Goal: Transaction & Acquisition: Obtain resource

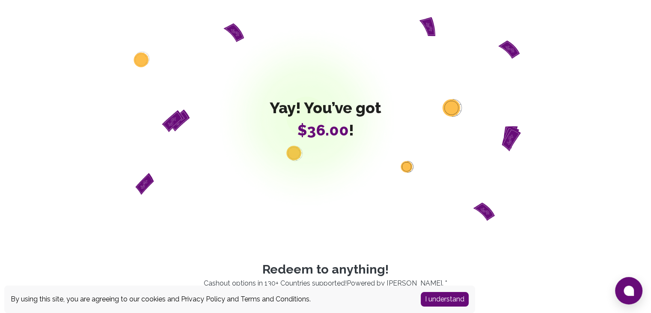
click at [438, 298] on button "I understand" at bounding box center [445, 299] width 48 height 15
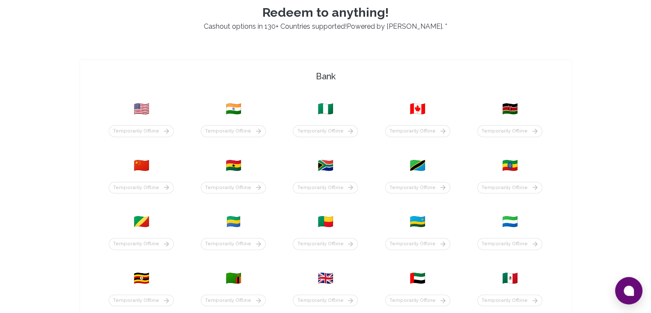
scroll to position [257, 0]
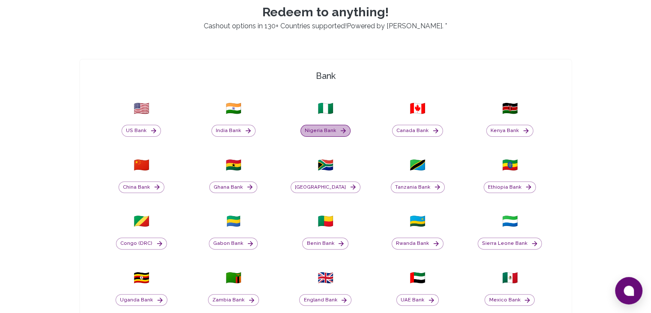
click at [330, 134] on button "Nigeria Bank" at bounding box center [326, 131] width 50 height 12
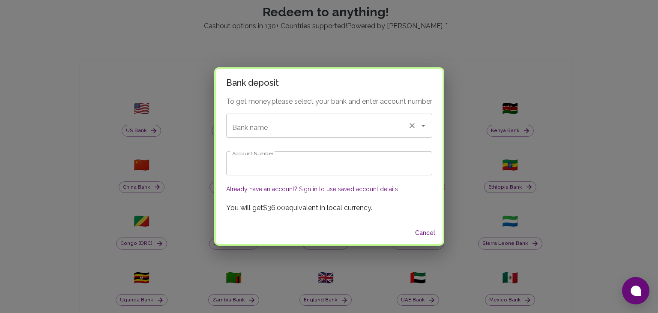
click at [296, 128] on input "Bank name" at bounding box center [317, 125] width 174 height 16
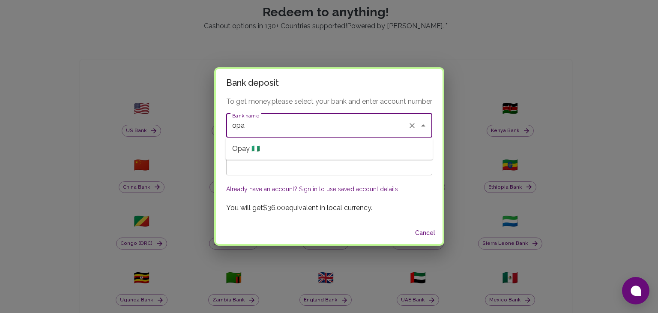
click at [316, 149] on li "Opay 🇳🇬" at bounding box center [328, 148] width 207 height 15
type input "Opay"
click at [308, 172] on input "Account Number" at bounding box center [329, 163] width 206 height 24
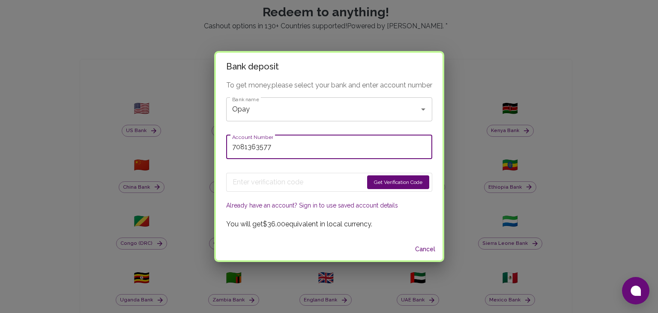
type input "7081363577"
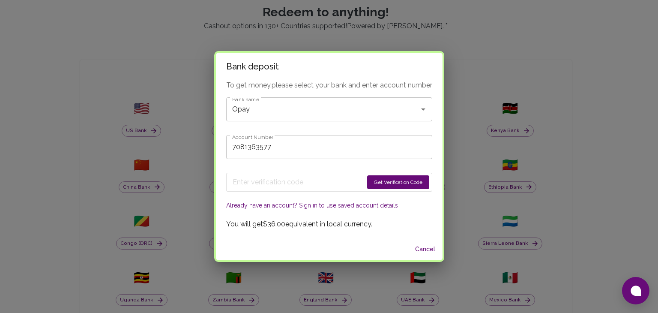
click at [378, 181] on button "Get Verification Code" at bounding box center [398, 182] width 62 height 14
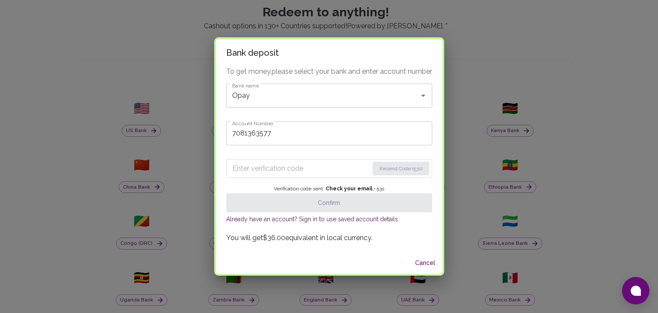
click at [263, 168] on input "Enter verification code" at bounding box center [300, 168] width 136 height 14
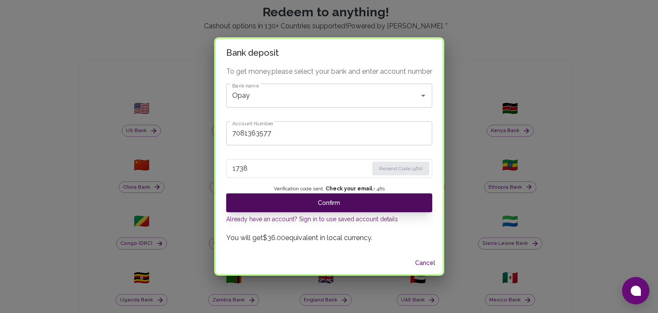
type input "1738"
click at [307, 197] on button "Confirm" at bounding box center [329, 202] width 206 height 19
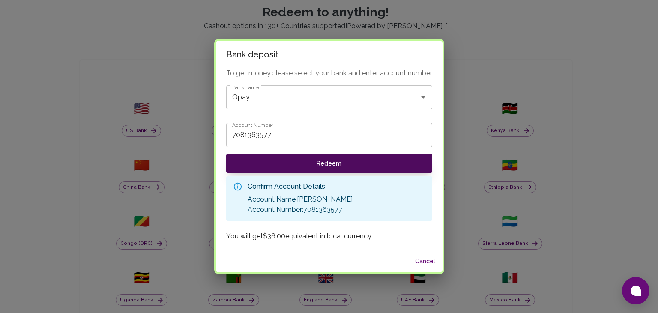
click at [279, 161] on button "Redeem" at bounding box center [329, 163] width 206 height 19
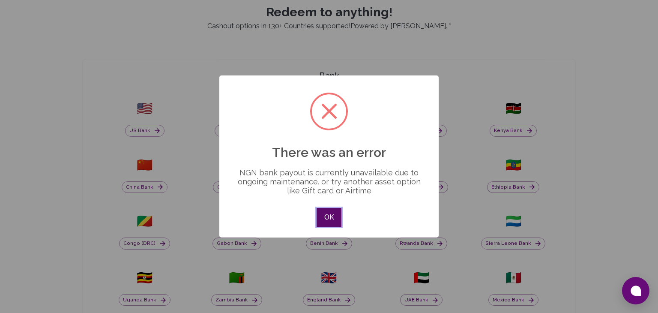
click at [322, 218] on button "OK" at bounding box center [328, 217] width 25 height 19
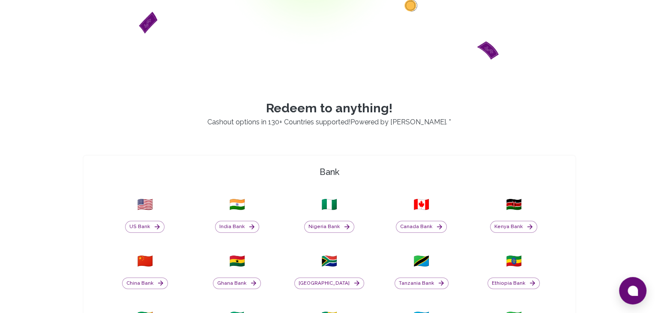
scroll to position [171, 0]
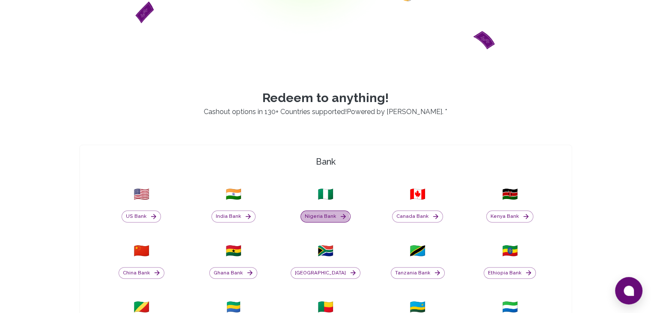
click at [325, 220] on button "Nigeria Bank" at bounding box center [326, 216] width 50 height 12
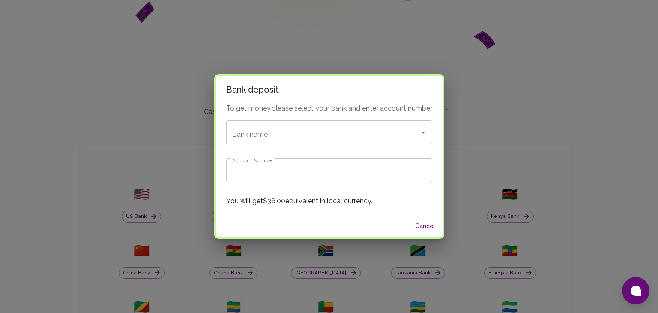
click at [291, 145] on div "To get money, please select your bank and enter account number Bank name Bank n…" at bounding box center [329, 158] width 226 height 111
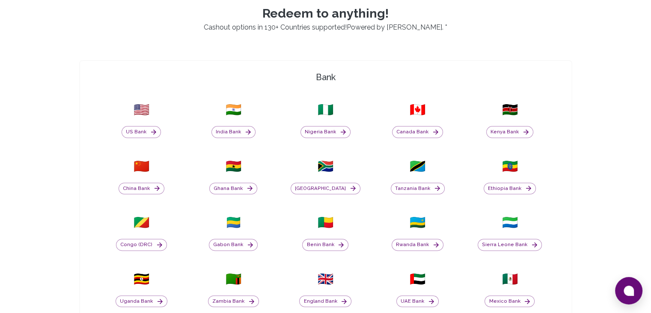
scroll to position [233, 0]
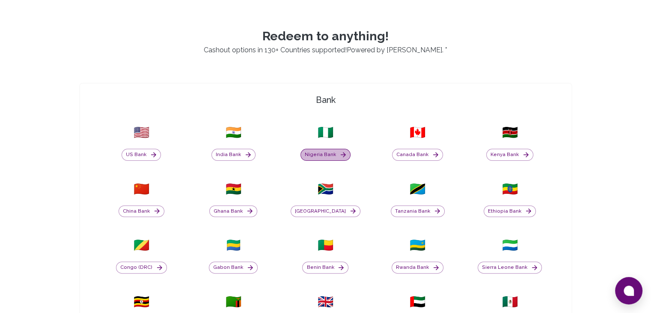
click at [340, 156] on icon "button" at bounding box center [344, 155] width 8 height 8
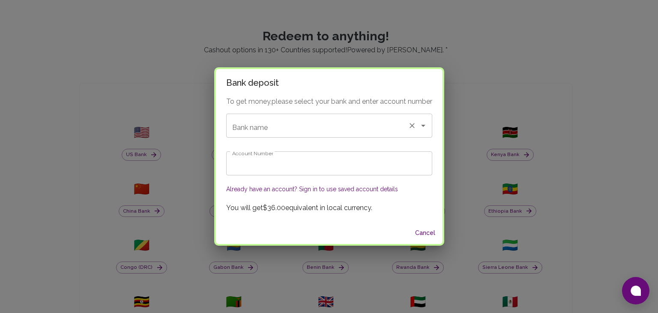
click at [308, 127] on input "Bank name" at bounding box center [317, 125] width 174 height 16
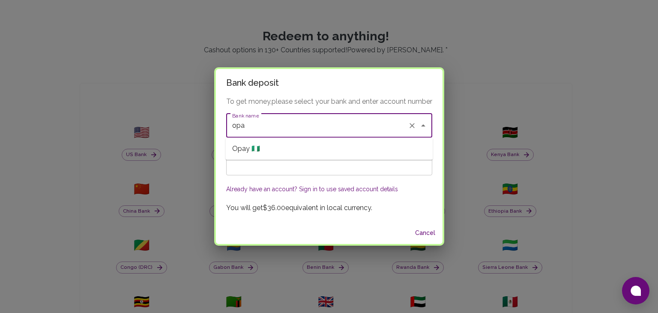
click at [251, 145] on span "Opay 🇳🇬" at bounding box center [246, 148] width 28 height 10
type input "Opay"
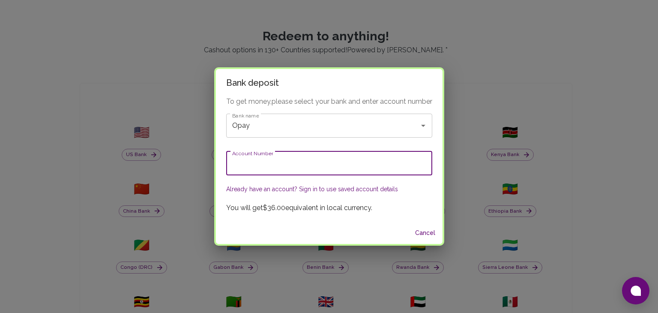
click at [261, 163] on input "Account Number" at bounding box center [329, 163] width 206 height 24
type input "g"
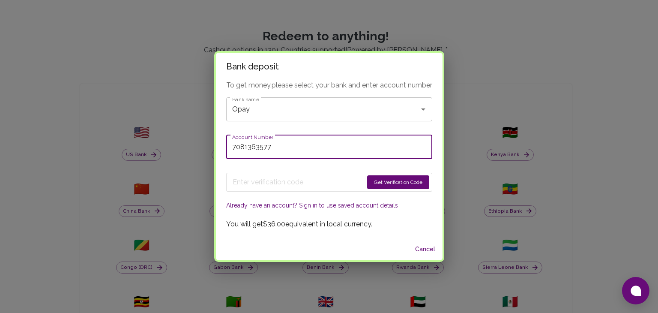
type input "7081363577"
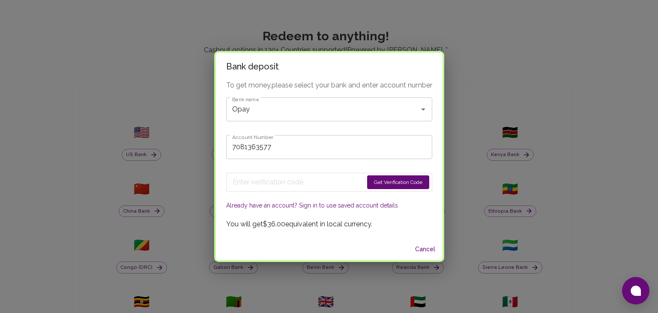
click at [392, 183] on button "Get Verification Code" at bounding box center [398, 182] width 62 height 14
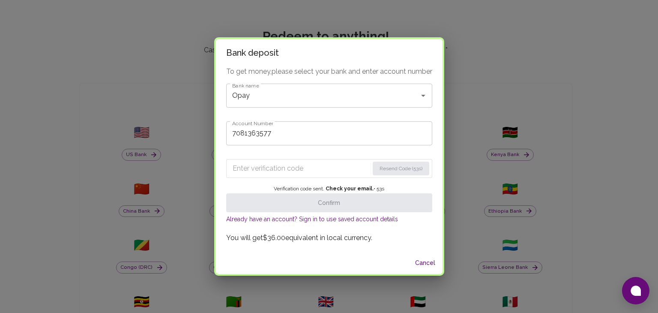
click at [258, 174] on input "Enter verification code" at bounding box center [300, 168] width 136 height 14
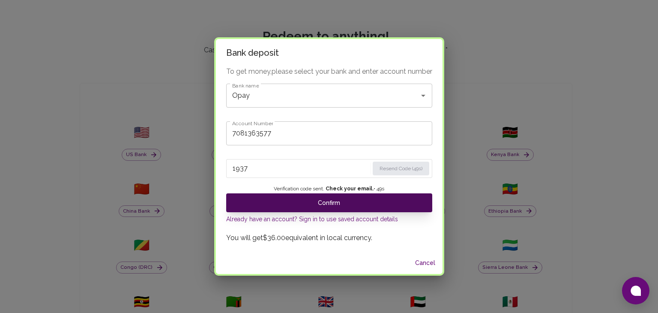
type input "1937"
click at [313, 204] on button "Confirm" at bounding box center [329, 202] width 206 height 19
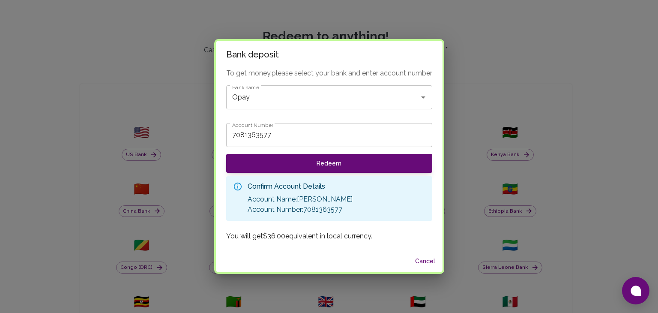
click at [357, 238] on p "You will get $36.00 equivalent in local currency." at bounding box center [329, 236] width 206 height 10
drag, startPoint x: 357, startPoint y: 238, endPoint x: 356, endPoint y: 227, distance: 11.6
click at [356, 238] on p "You will get $36.00 equivalent in local currency." at bounding box center [329, 236] width 206 height 10
click at [344, 203] on p "Account Name: SHEHU TIJANI ADEBAYO" at bounding box center [299, 199] width 105 height 10
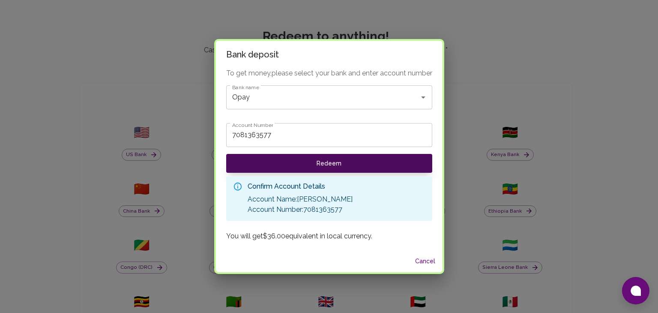
click at [336, 165] on button "Redeem" at bounding box center [329, 163] width 206 height 19
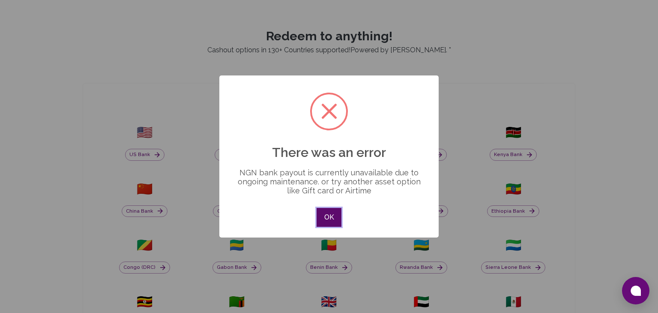
click at [331, 220] on button "OK" at bounding box center [328, 217] width 25 height 19
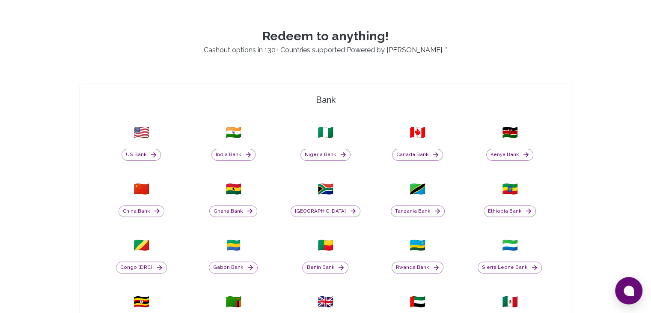
click at [373, 48] on link "Powered by [PERSON_NAME]" at bounding box center [394, 50] width 95 height 8
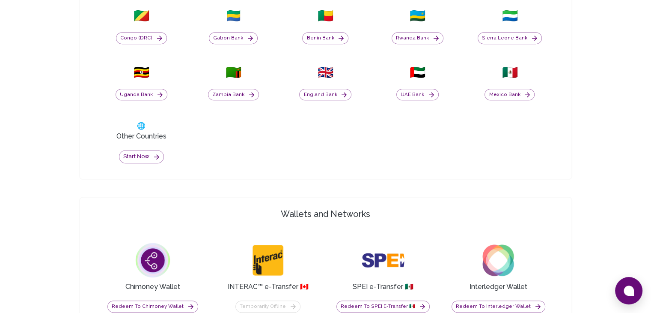
scroll to position [575, 0]
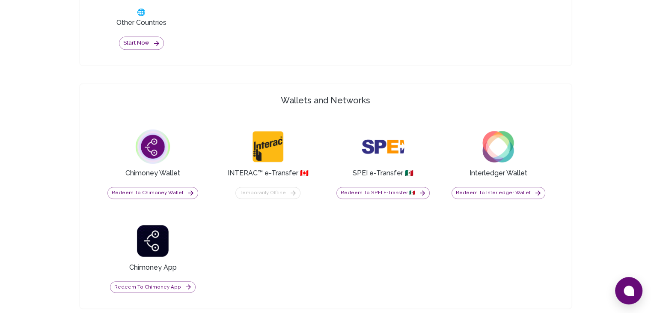
click at [156, 161] on img at bounding box center [152, 146] width 43 height 43
click at [166, 196] on button "Redeem to Chimoney Wallet" at bounding box center [152, 193] width 91 height 12
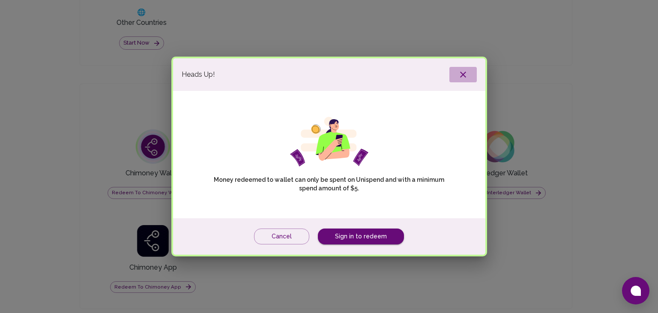
click at [468, 73] on button "button" at bounding box center [462, 74] width 27 height 15
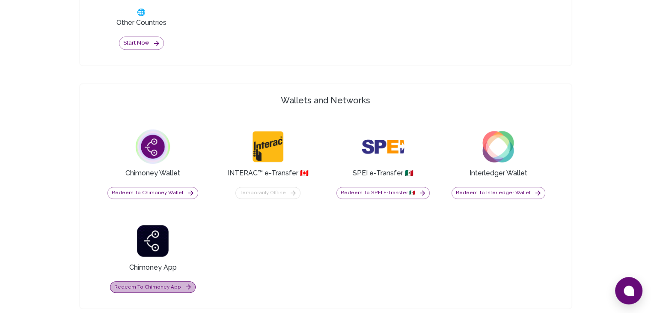
click at [160, 283] on button "Redeem to Chimoney App" at bounding box center [153, 287] width 86 height 12
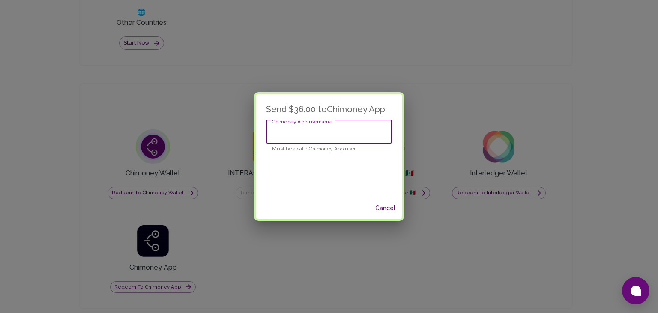
click at [322, 136] on input "Chimoney App username" at bounding box center [329, 131] width 126 height 24
click at [382, 209] on button "Cancel" at bounding box center [384, 208] width 27 height 16
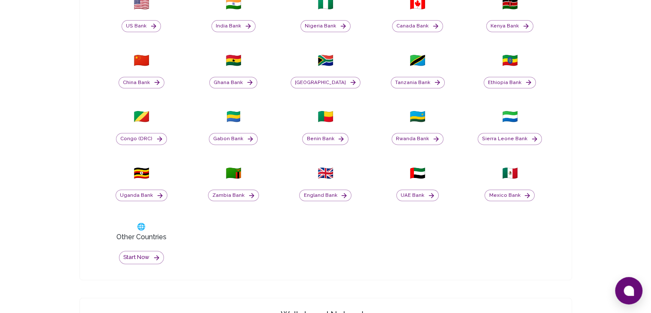
scroll to position [104, 0]
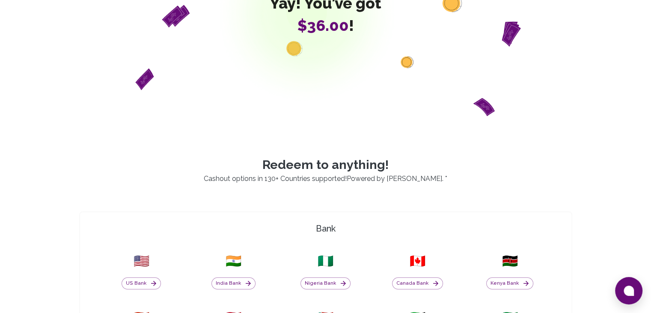
click at [261, 179] on p "Cashout options in 130+ Countries supported! Powered by Chimoney . *" at bounding box center [326, 178] width 514 height 10
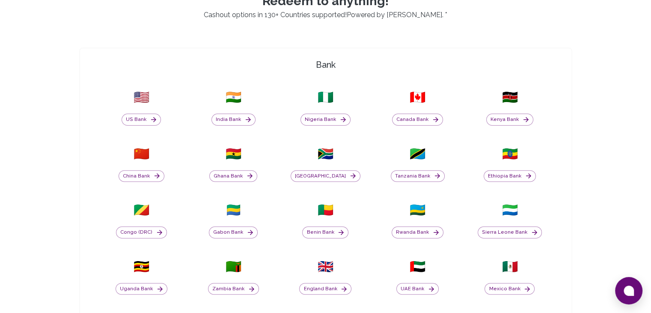
scroll to position [233, 0]
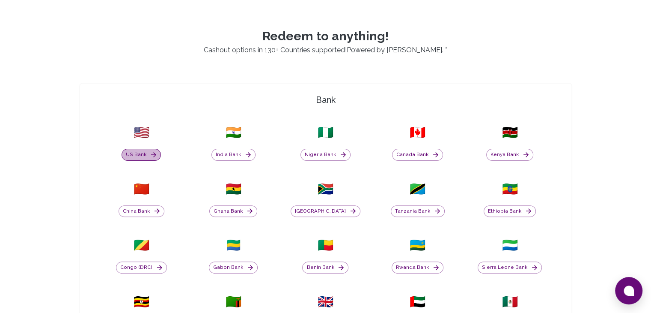
click at [148, 155] on button "US Bank" at bounding box center [141, 155] width 39 height 12
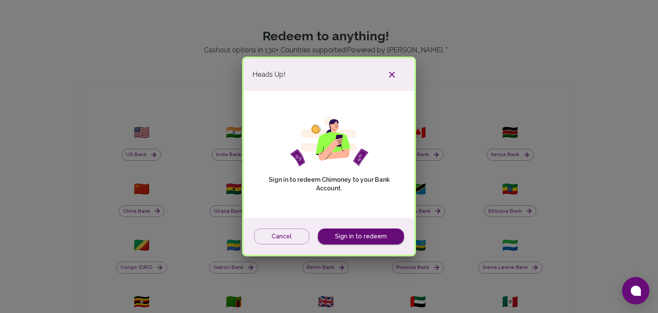
click at [393, 71] on icon "button" at bounding box center [392, 74] width 10 height 10
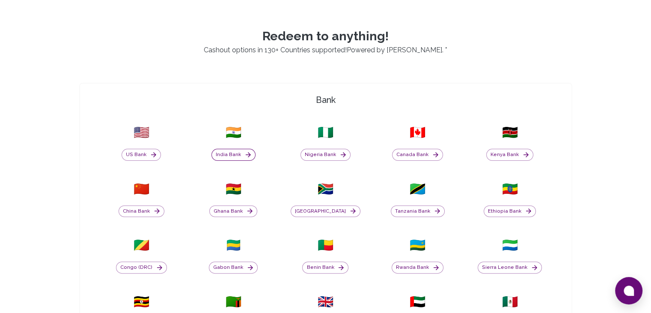
click at [232, 152] on button "India Bank" at bounding box center [234, 155] width 44 height 12
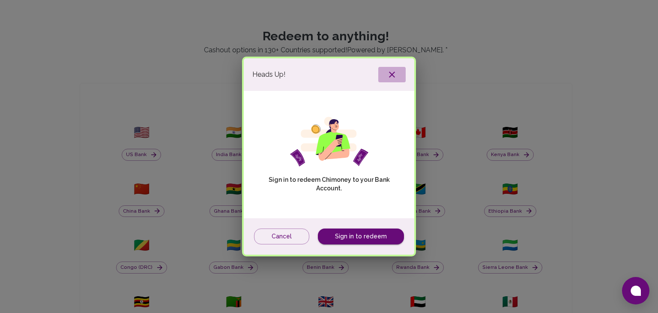
click at [392, 77] on icon "button" at bounding box center [392, 74] width 10 height 10
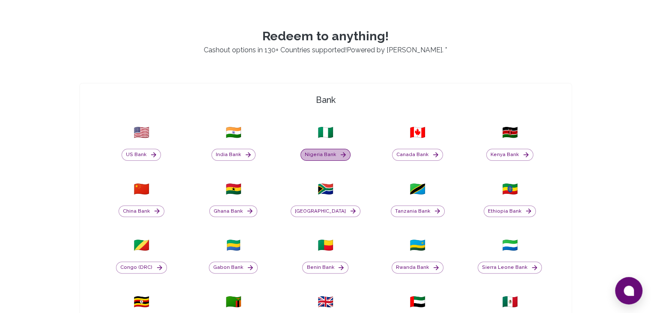
click at [335, 152] on button "Nigeria Bank" at bounding box center [326, 155] width 50 height 12
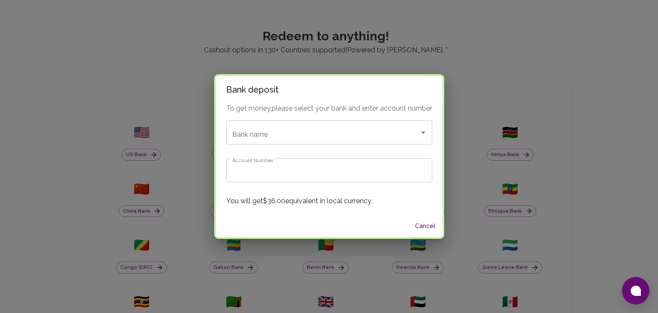
click at [486, 71] on div "Bank deposit To get money, please select your bank and enter account number Ban…" at bounding box center [329, 156] width 658 height 313
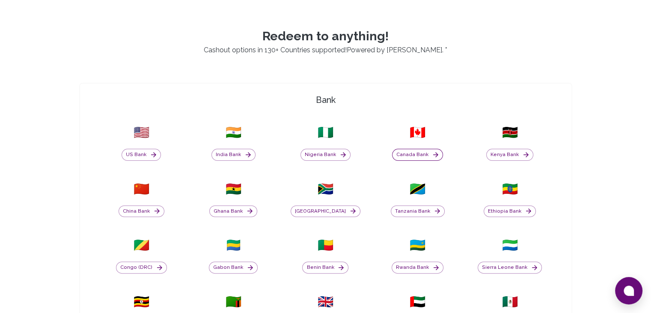
click at [419, 148] on div "Canada Bank" at bounding box center [418, 150] width 82 height 21
click at [416, 155] on button "Canada Bank" at bounding box center [417, 155] width 51 height 12
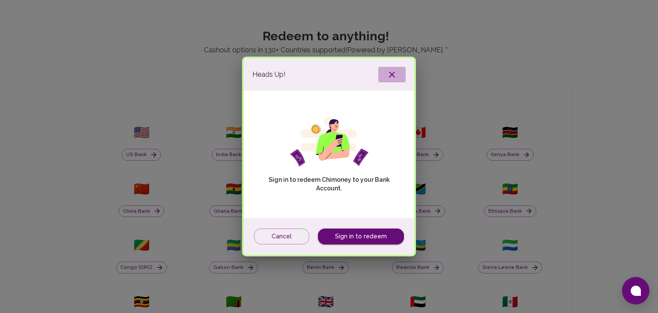
click at [390, 74] on icon "button" at bounding box center [392, 75] width 6 height 6
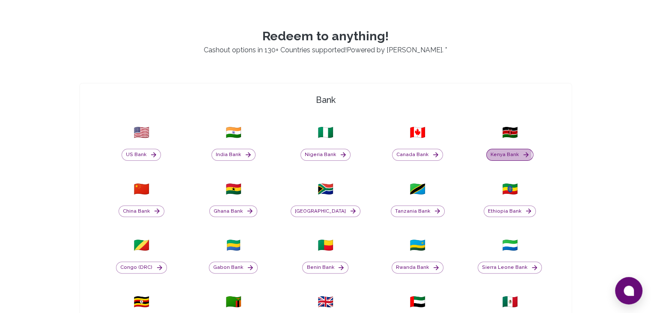
click at [502, 155] on button "Kenya Bank" at bounding box center [509, 155] width 47 height 12
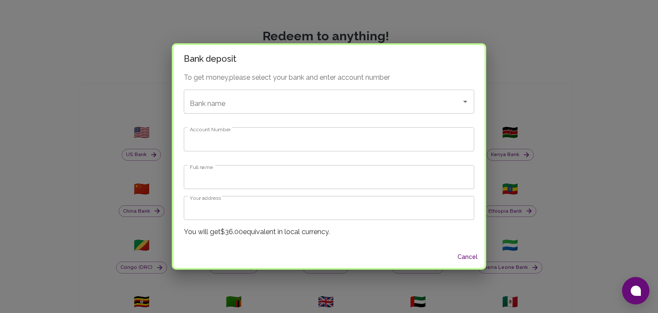
click at [381, 18] on div "Bank deposit To get money, please select your bank and enter account number Ban…" at bounding box center [329, 156] width 658 height 313
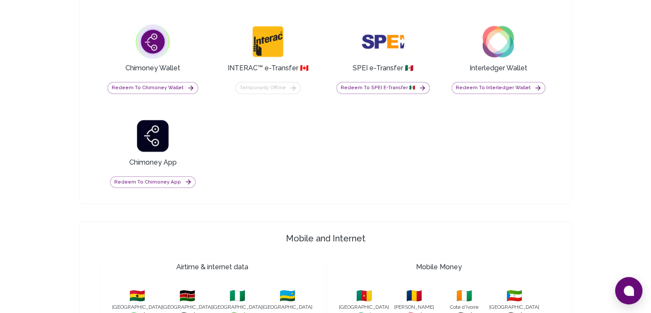
scroll to position [661, 0]
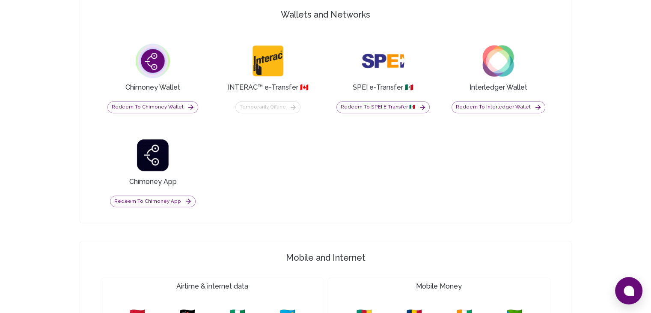
click at [281, 66] on img at bounding box center [268, 60] width 43 height 43
click at [289, 106] on div "Temporarily offline" at bounding box center [267, 107] width 65 height 12
click at [384, 65] on img at bounding box center [383, 60] width 43 height 43
click at [384, 108] on button "Redeem to SPEI e-Transfer 🇲🇽" at bounding box center [383, 107] width 93 height 12
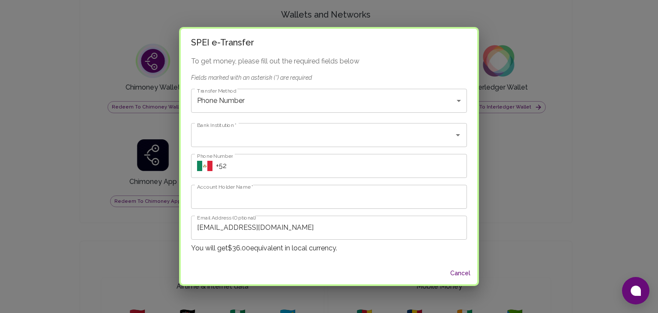
click at [98, 111] on div "SPEI e-Transfer To get money, please fill out the required fields below Fields …" at bounding box center [329, 156] width 658 height 313
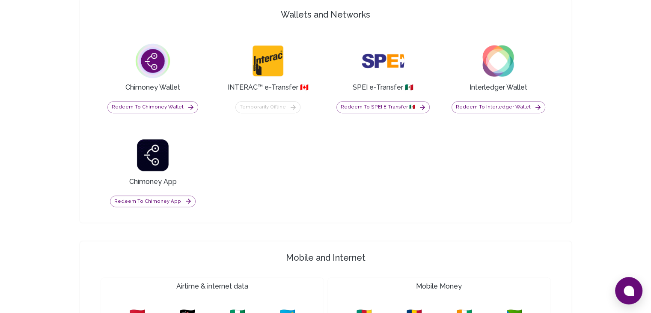
click at [496, 78] on img at bounding box center [498, 60] width 43 height 43
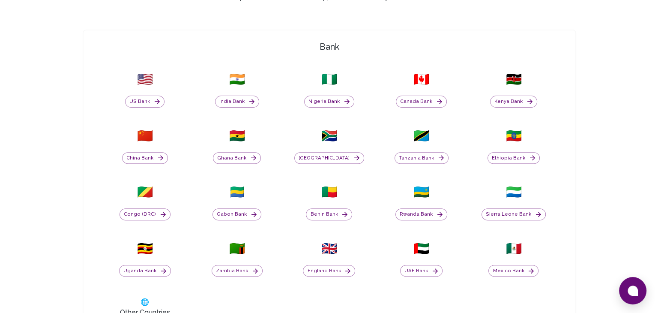
scroll to position [276, 0]
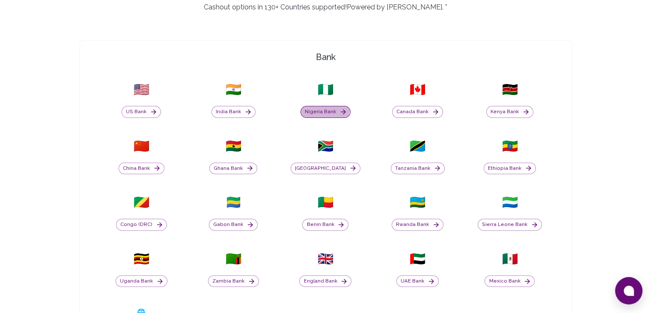
click at [322, 107] on button "Nigeria Bank" at bounding box center [326, 112] width 50 height 12
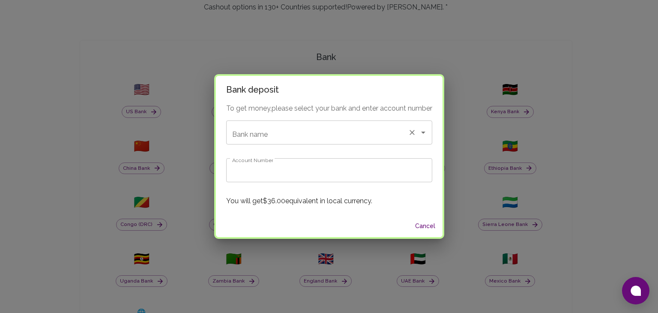
click at [300, 133] on input "Bank name" at bounding box center [317, 132] width 174 height 16
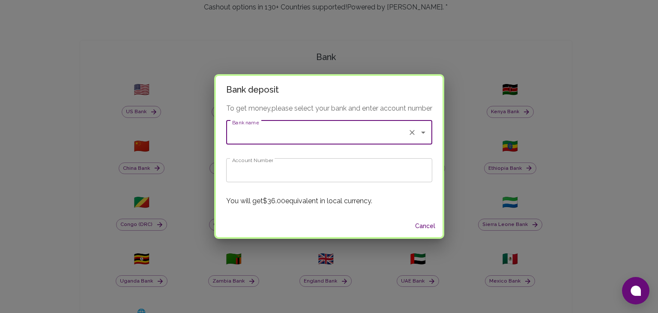
click at [274, 132] on input "Bank name" at bounding box center [317, 132] width 174 height 16
click at [269, 160] on li "Opay 🇳🇬" at bounding box center [328, 155] width 207 height 15
type input "Opay"
click at [271, 167] on input "Account Number" at bounding box center [329, 170] width 206 height 24
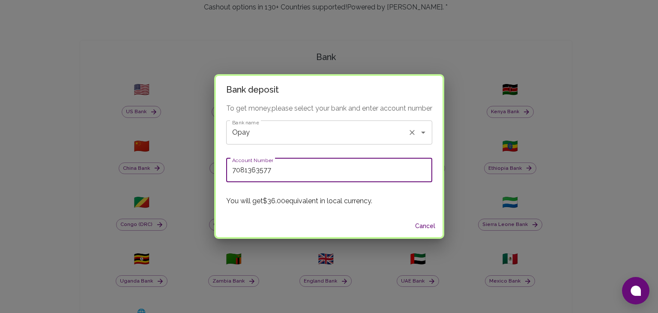
type input "7081363577"
click at [337, 134] on input "Opay" at bounding box center [317, 132] width 174 height 16
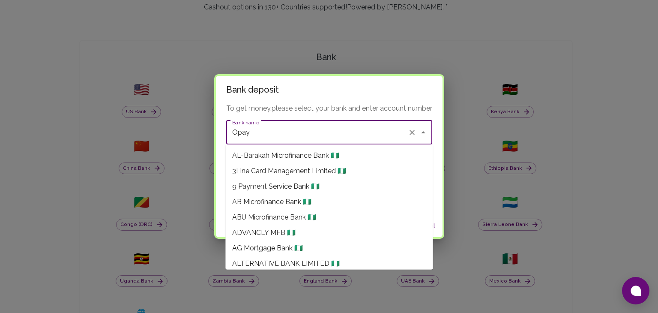
scroll to position [7015, 0]
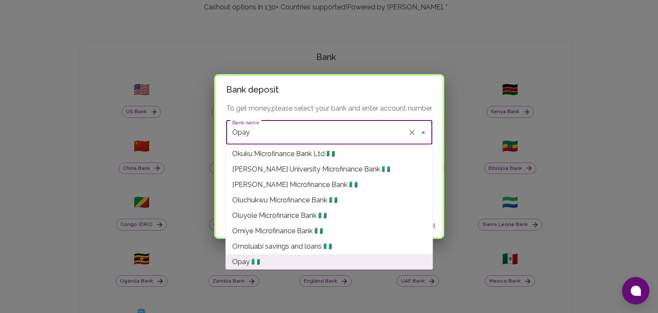
click at [299, 131] on input "Opay" at bounding box center [317, 132] width 174 height 16
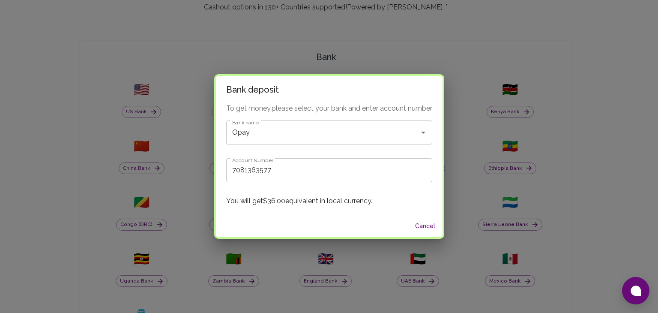
click at [442, 182] on div "To get money, please select your bank and enter account number Bank name Opay B…" at bounding box center [329, 158] width 226 height 111
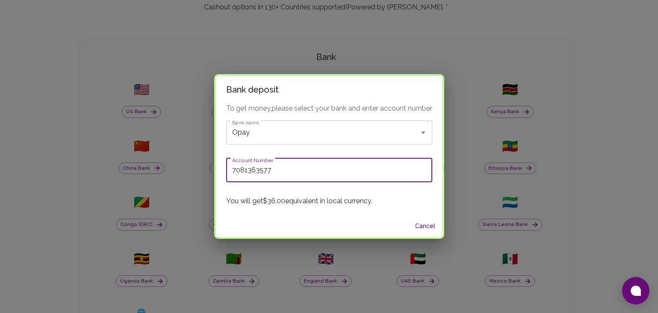
drag, startPoint x: 274, startPoint y: 170, endPoint x: 274, endPoint y: 179, distance: 8.6
click at [207, 170] on div "Bank deposit To get money, please select your bank and enter account number Ban…" at bounding box center [329, 156] width 658 height 313
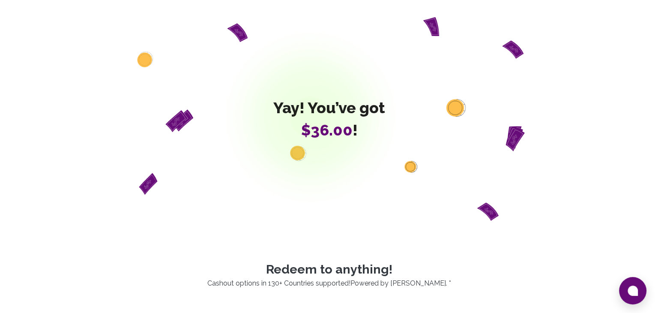
scroll to position [171, 0]
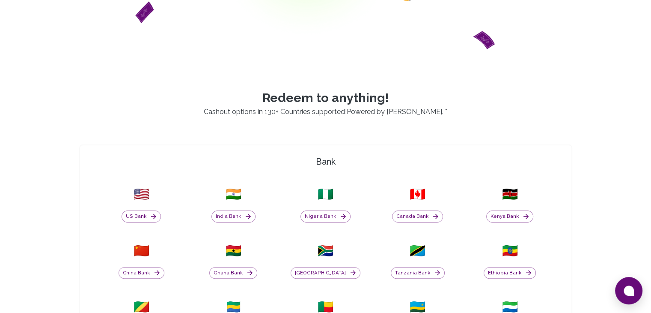
drag, startPoint x: 319, startPoint y: 204, endPoint x: 322, endPoint y: 208, distance: 4.6
drag, startPoint x: 322, startPoint y: 208, endPoint x: 320, endPoint y: 215, distance: 7.0
click at [320, 215] on button "Nigeria Bank" at bounding box center [326, 216] width 50 height 12
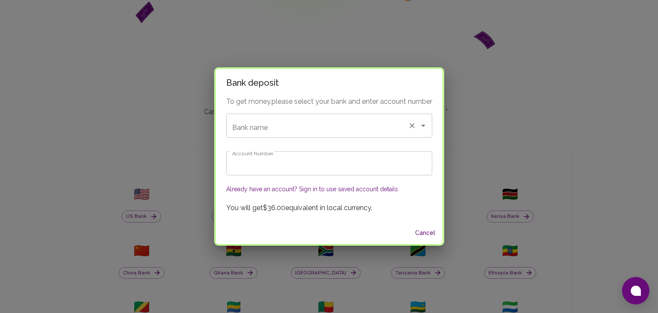
click at [282, 122] on input "Bank name" at bounding box center [317, 125] width 174 height 16
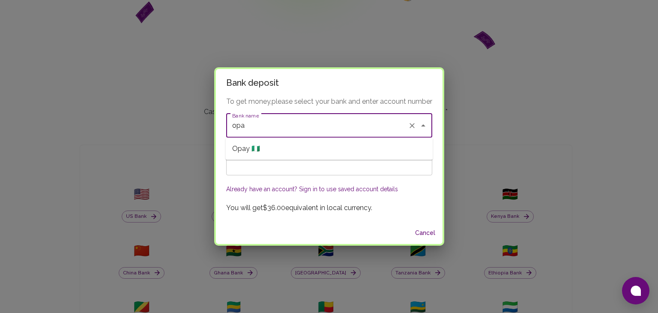
drag, startPoint x: 279, startPoint y: 151, endPoint x: 279, endPoint y: 161, distance: 9.9
click at [279, 158] on ul "Opay 🇳🇬" at bounding box center [328, 148] width 207 height 22
type input "opa"
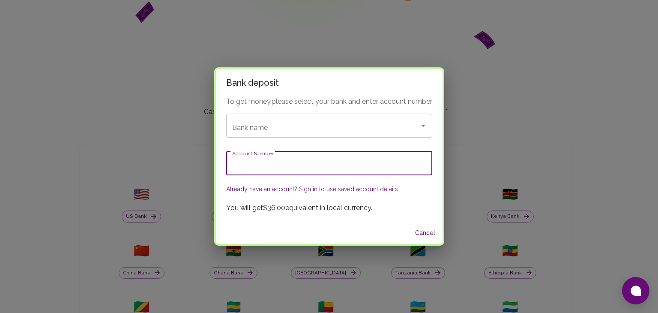
click at [279, 162] on input "Account Number" at bounding box center [329, 163] width 206 height 24
click at [270, 134] on div "Bank name" at bounding box center [329, 125] width 206 height 24
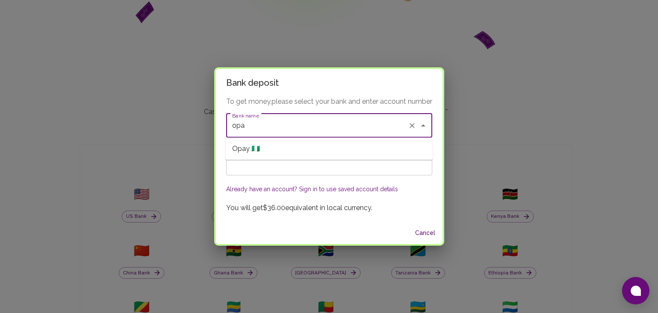
click at [274, 146] on li "Opay 🇳🇬" at bounding box center [328, 148] width 207 height 15
type input "Opay"
click at [264, 163] on input "Account Number" at bounding box center [329, 163] width 206 height 24
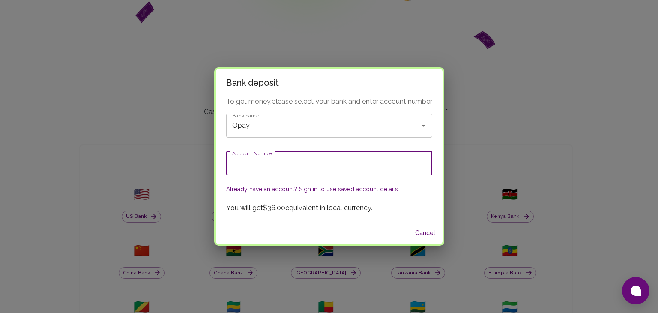
paste input "7081363577"
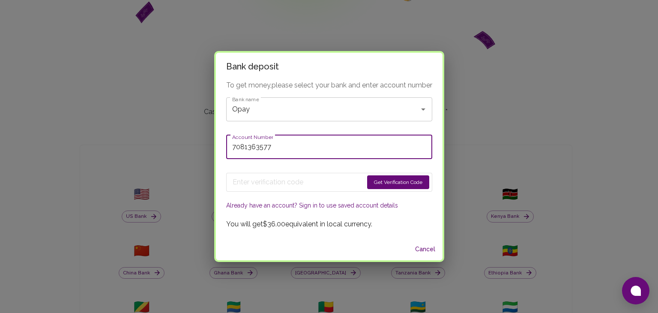
type input "7081363577"
click at [391, 181] on button "Get Verification Code" at bounding box center [398, 182] width 62 height 14
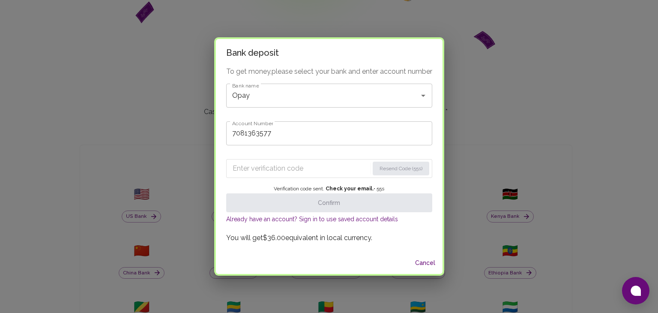
click at [251, 163] on input "Enter verification code" at bounding box center [300, 168] width 136 height 14
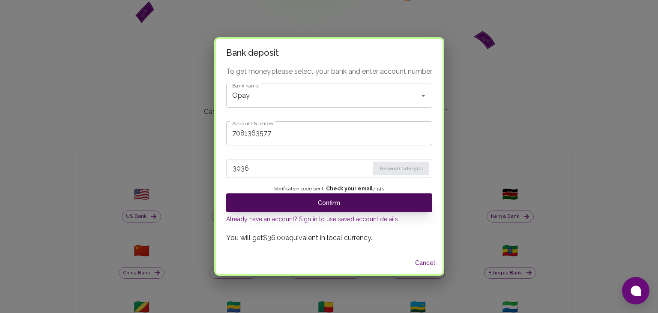
type input "3036"
click at [338, 202] on button "Confirm" at bounding box center [329, 202] width 206 height 19
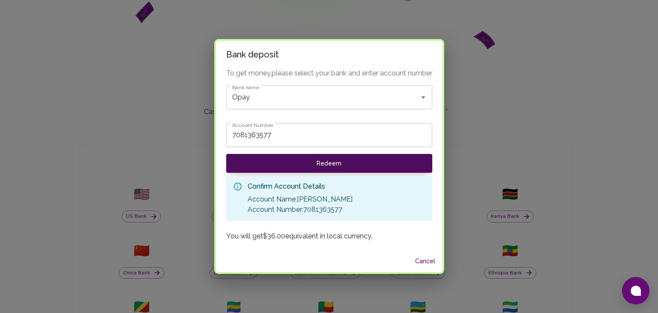
click at [331, 164] on button "Redeem" at bounding box center [329, 163] width 206 height 19
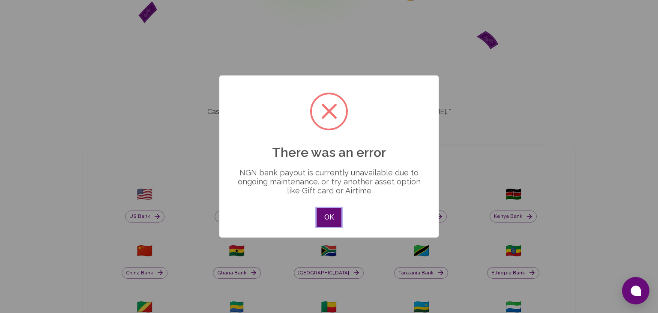
click at [328, 218] on button "OK" at bounding box center [328, 217] width 25 height 19
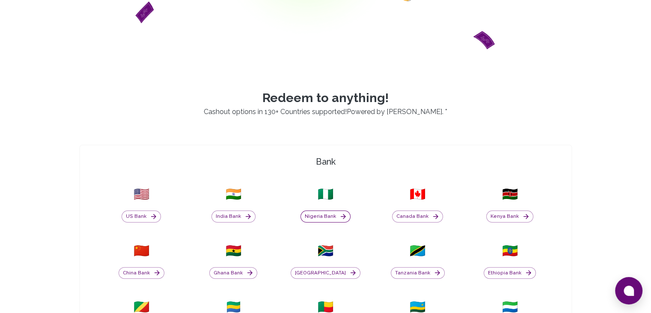
click at [325, 215] on button "Nigeria Bank" at bounding box center [326, 216] width 50 height 12
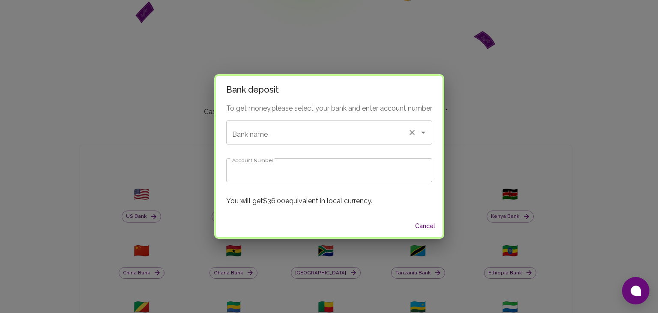
click at [293, 139] on input "Bank name" at bounding box center [317, 132] width 174 height 16
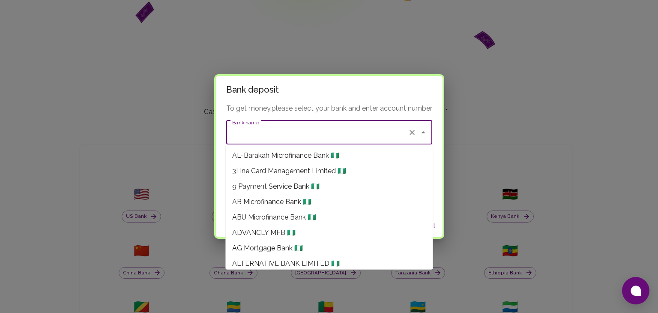
drag, startPoint x: 297, startPoint y: 164, endPoint x: 296, endPoint y: 174, distance: 10.7
click at [297, 163] on li "3Line Card Management Limited 🇳🇬" at bounding box center [328, 170] width 207 height 15
type input "3Line Card Management Limited"
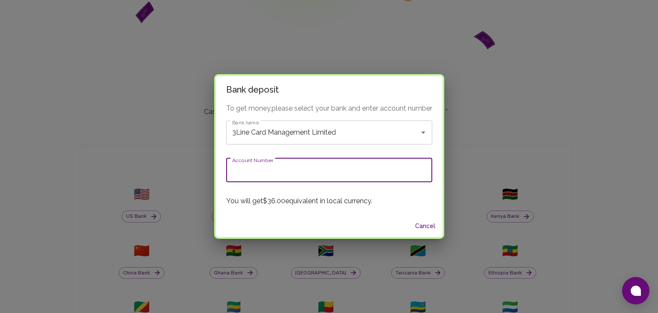
drag, startPoint x: 296, startPoint y: 179, endPoint x: 304, endPoint y: 182, distance: 8.2
click at [296, 180] on input "Account Number" at bounding box center [329, 170] width 206 height 24
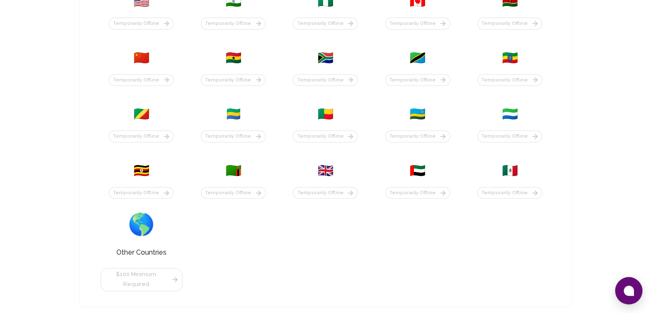
scroll to position [300, 0]
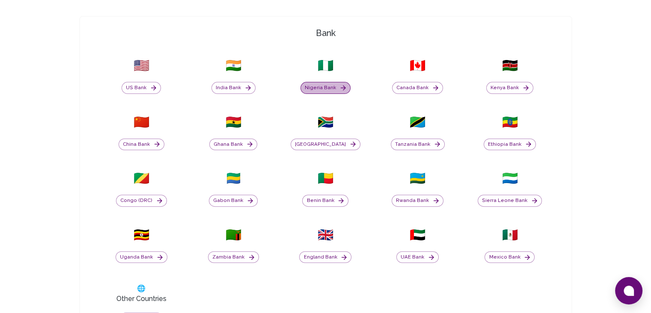
click at [337, 88] on button "Nigeria Bank" at bounding box center [326, 88] width 50 height 12
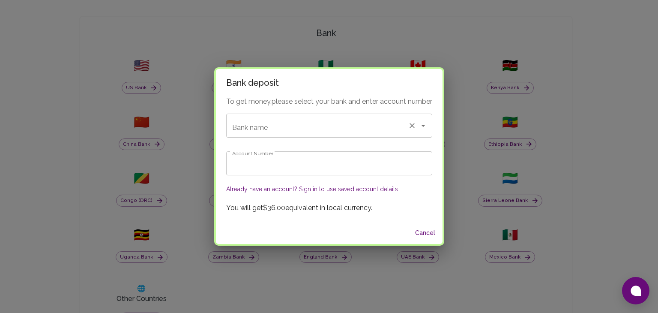
click at [307, 129] on input "Bank name" at bounding box center [317, 125] width 174 height 16
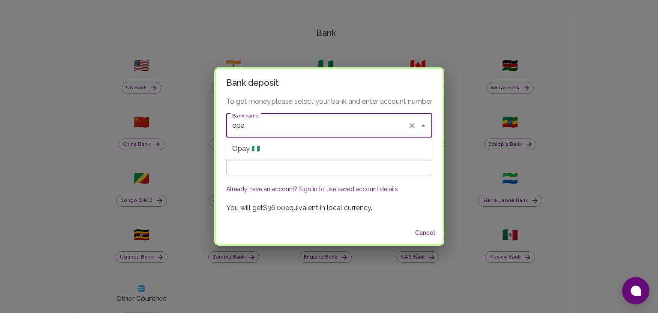
drag, startPoint x: 342, startPoint y: 144, endPoint x: 336, endPoint y: 149, distance: 7.6
click at [341, 144] on li "Opay 🇳🇬" at bounding box center [328, 148] width 207 height 15
type input "Opay"
click at [259, 167] on input "Account Number" at bounding box center [329, 163] width 206 height 24
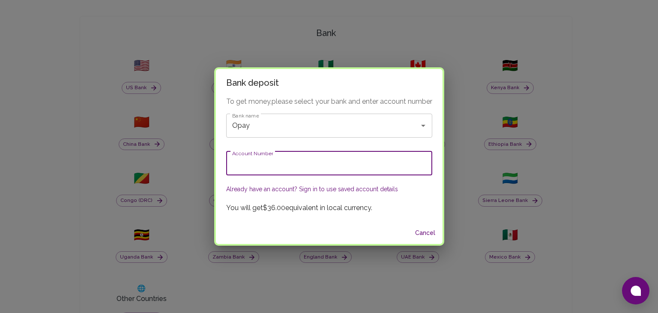
paste input "7"
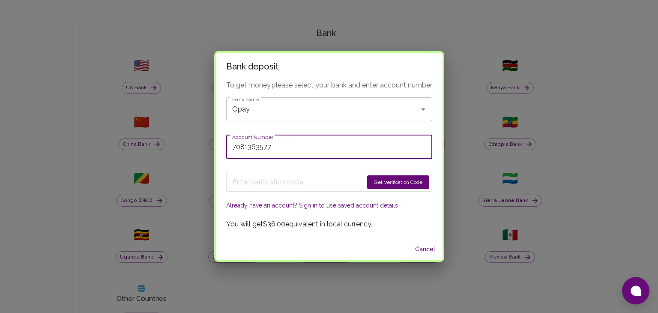
type input "7081363577"
click at [396, 179] on button "Get Verification Code" at bounding box center [398, 182] width 62 height 14
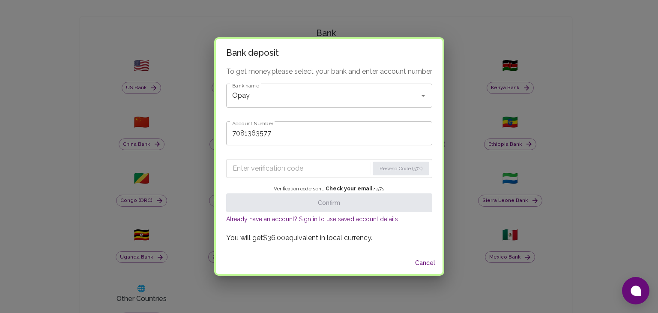
click at [280, 169] on input "Enter verification code" at bounding box center [300, 168] width 136 height 14
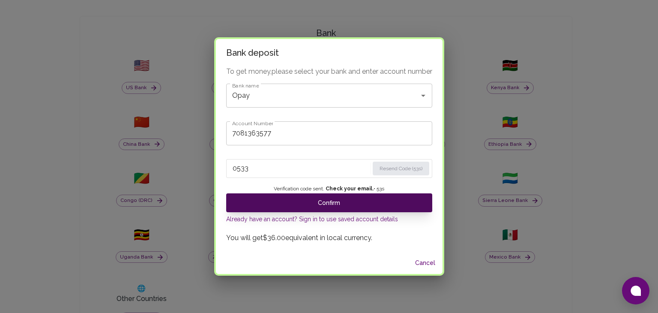
type input "0533"
click at [322, 206] on button "Confirm" at bounding box center [329, 202] width 206 height 19
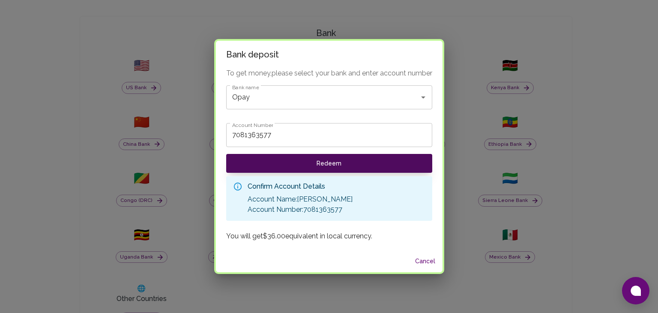
click at [346, 167] on button "Redeem" at bounding box center [329, 163] width 206 height 19
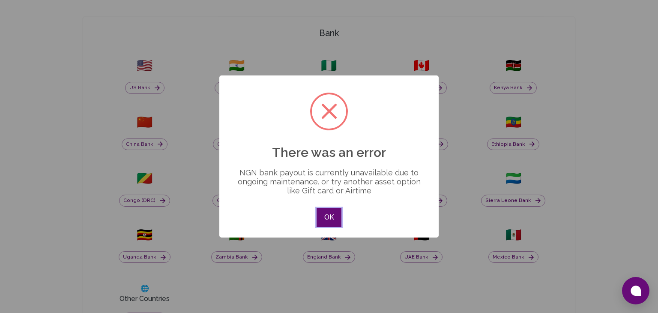
drag, startPoint x: 326, startPoint y: 210, endPoint x: 340, endPoint y: 196, distance: 20.3
click at [340, 196] on div "× There was an error NGN bank payout is currently unavailable due to ongoing ma…" at bounding box center [328, 156] width 219 height 162
click at [326, 217] on button "OK" at bounding box center [328, 217] width 25 height 19
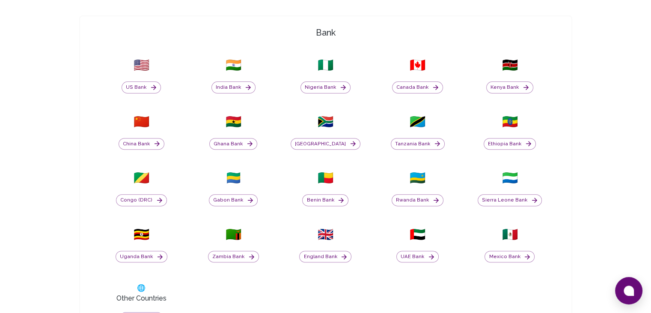
scroll to position [300, 0]
click at [322, 87] on button "Nigeria Bank" at bounding box center [326, 88] width 50 height 12
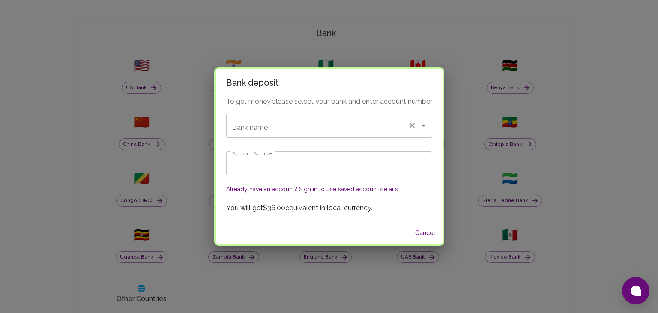
click at [307, 131] on input "Bank name" at bounding box center [317, 125] width 174 height 16
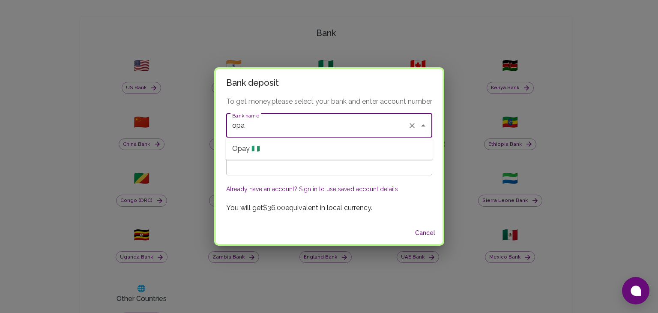
click at [257, 151] on span "Opay 🇳🇬" at bounding box center [246, 148] width 28 height 10
type input "Opay"
click at [254, 164] on input "Account Number" at bounding box center [329, 163] width 206 height 24
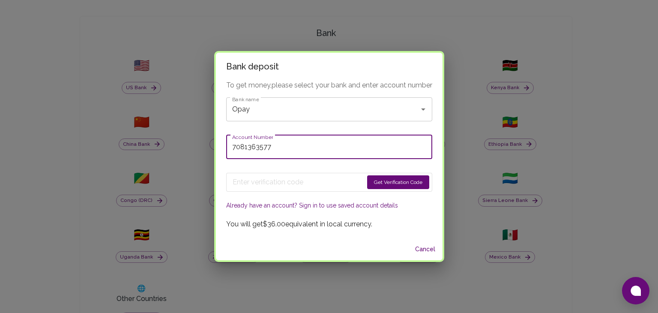
type input "7081363577"
click at [377, 181] on button "Get Verification Code" at bounding box center [398, 182] width 62 height 14
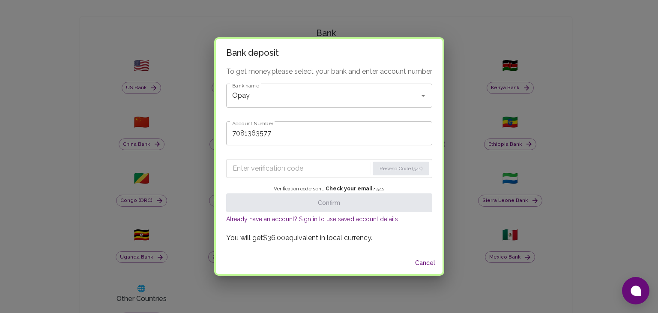
click at [277, 166] on input "Enter verification code" at bounding box center [300, 168] width 136 height 14
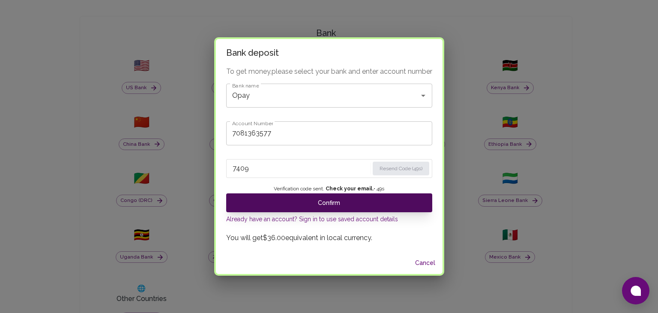
type input "7409"
click at [325, 197] on button "Confirm" at bounding box center [329, 202] width 206 height 19
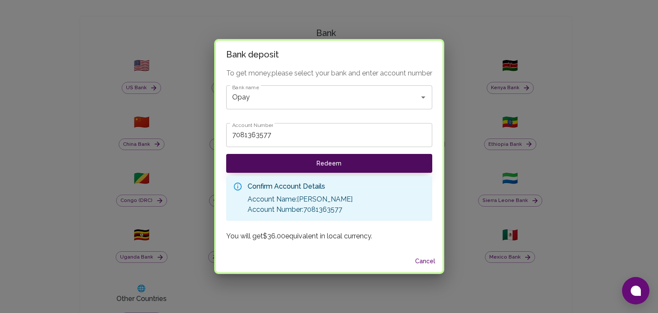
click at [323, 165] on button "Redeem" at bounding box center [329, 163] width 206 height 19
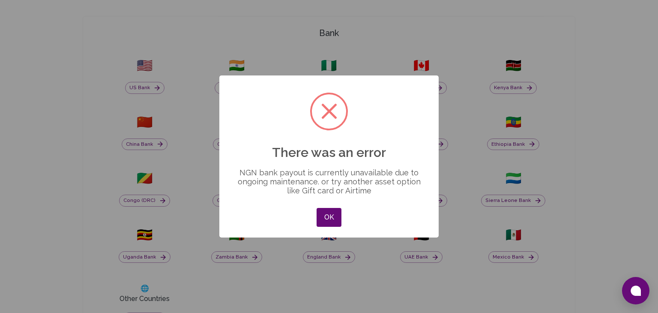
click at [323, 206] on div "OK No Cancel" at bounding box center [328, 217] width 29 height 23
click at [322, 213] on button "OK" at bounding box center [328, 217] width 25 height 19
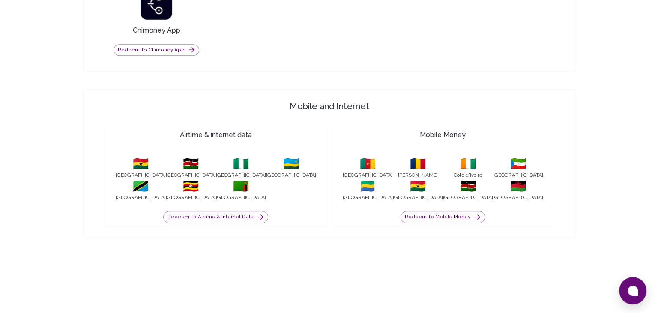
scroll to position [832, 0]
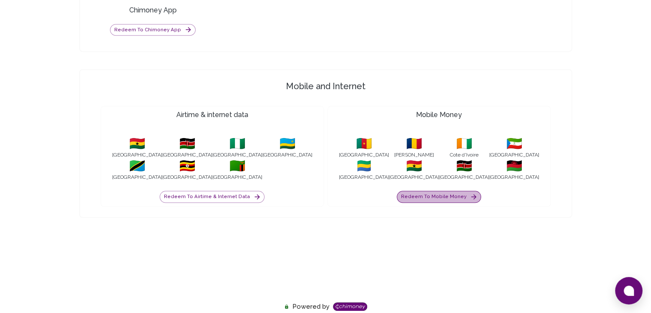
click at [447, 192] on button "Redeem to Mobile Money" at bounding box center [439, 197] width 84 height 12
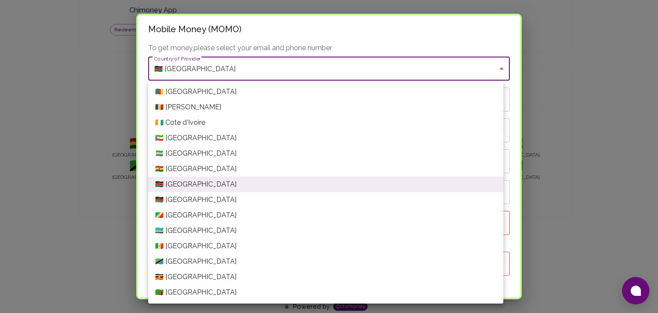
click at [111, 133] on div at bounding box center [329, 156] width 658 height 313
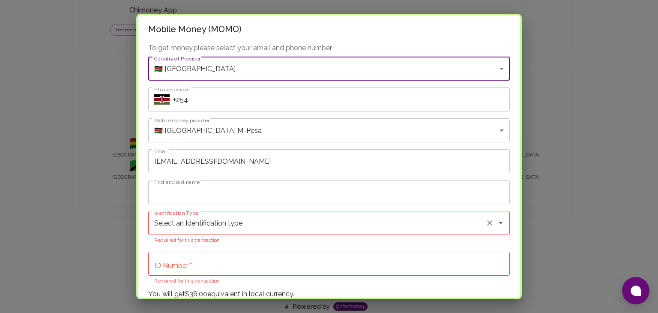
click at [256, 223] on input "Select an Identification type" at bounding box center [317, 223] width 330 height 16
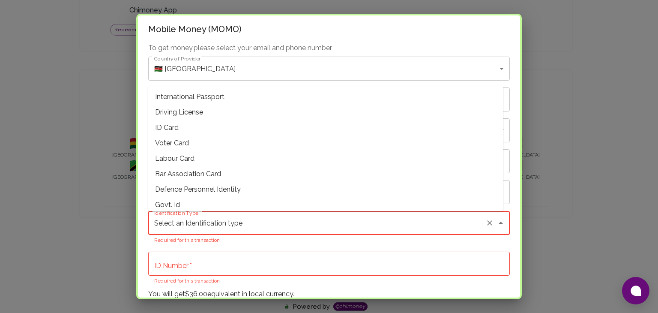
click at [264, 226] on input "Select an Identification type" at bounding box center [317, 223] width 330 height 16
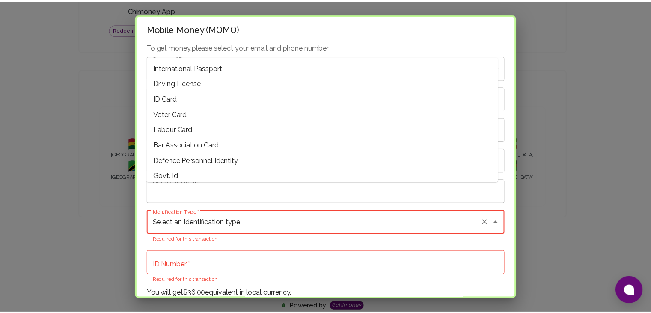
scroll to position [0, 0]
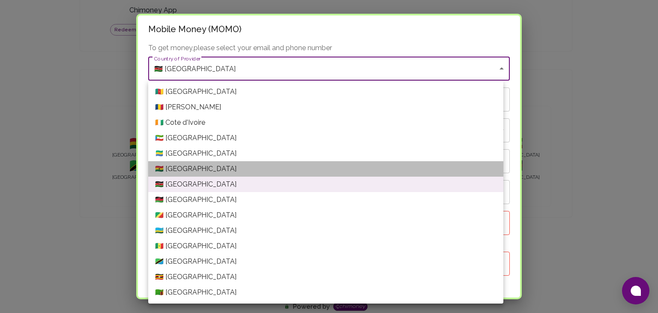
click at [203, 172] on li "🇬🇭 [GEOGRAPHIC_DATA]" at bounding box center [325, 168] width 355 height 15
type input "[GEOGRAPHIC_DATA]"
type input "Ghana---VODAFONE"
type input "+233"
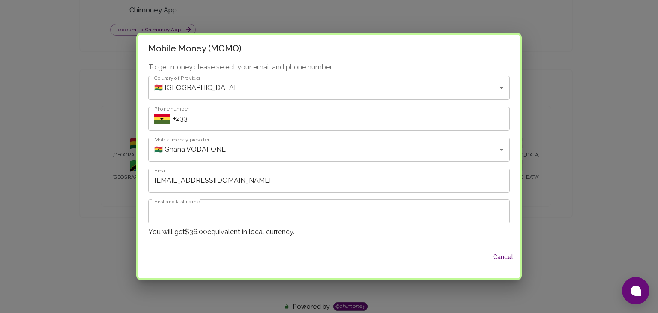
click at [249, 36] on h2 "Mobile Money (MOMO)" at bounding box center [329, 48] width 382 height 27
click at [510, 256] on button "Cancel" at bounding box center [502, 257] width 27 height 16
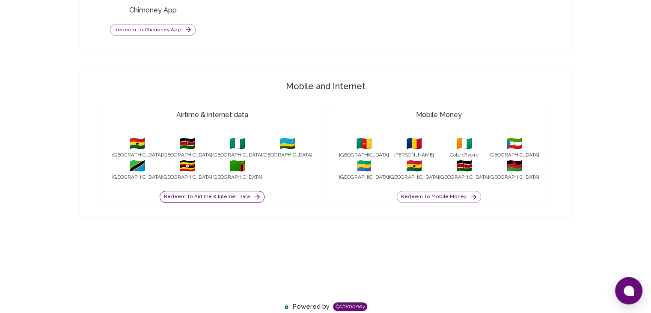
click at [253, 197] on icon "button" at bounding box center [257, 197] width 8 height 8
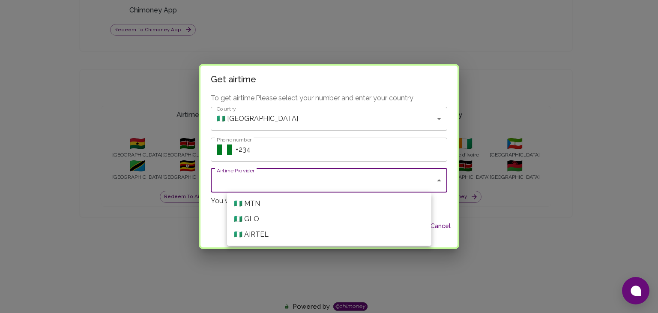
drag, startPoint x: 508, startPoint y: 108, endPoint x: 375, endPoint y: 103, distance: 133.3
click at [507, 108] on div at bounding box center [329, 156] width 658 height 313
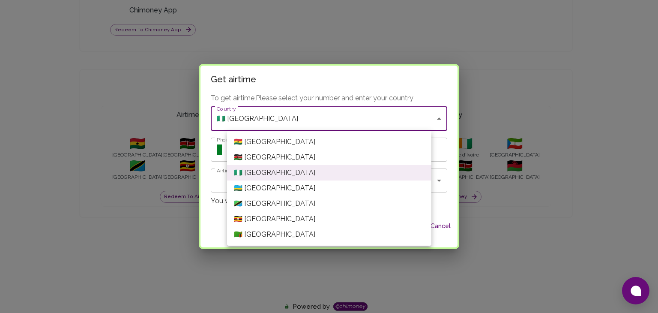
click at [174, 150] on div at bounding box center [329, 156] width 658 height 313
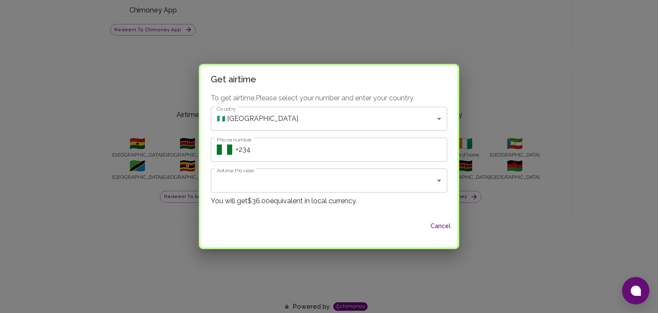
click at [437, 54] on div "Get airtime To get airtime, Please select your number and enter your country Co…" at bounding box center [329, 156] width 658 height 313
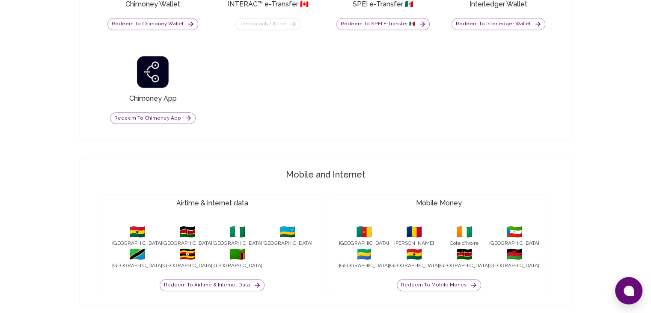
scroll to position [704, 0]
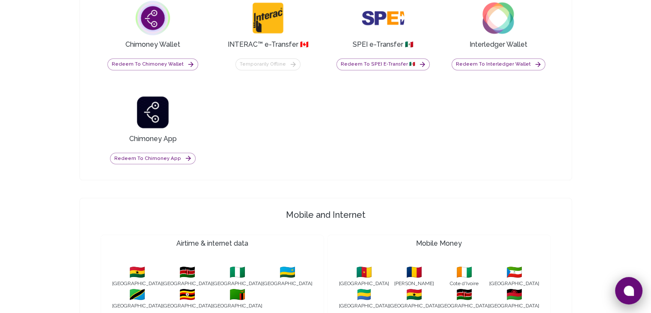
click at [633, 289] on icon at bounding box center [629, 290] width 10 height 10
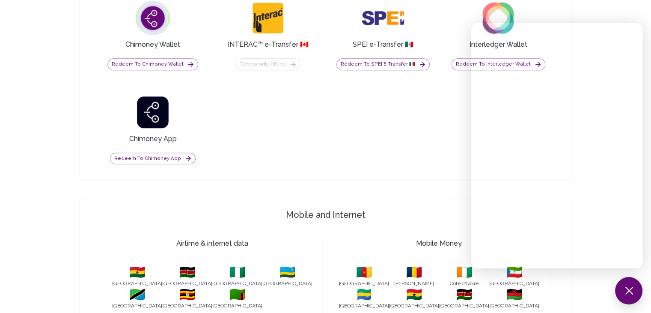
click at [452, 108] on div "Chimoney Wallet Redeem to Chimoney Wallet INTERAC™ e-Transfer 🇨🇦 Temporarily of…" at bounding box center [326, 80] width 464 height 191
click at [635, 297] on button at bounding box center [628, 290] width 27 height 27
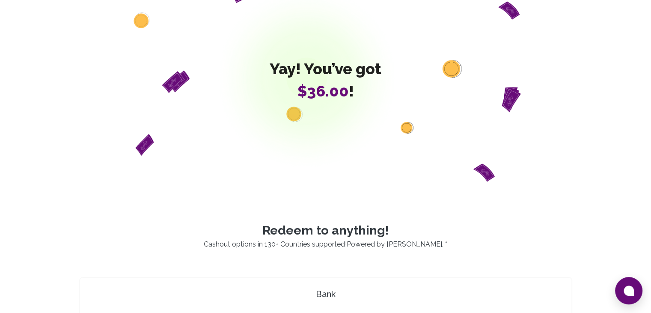
scroll to position [0, 0]
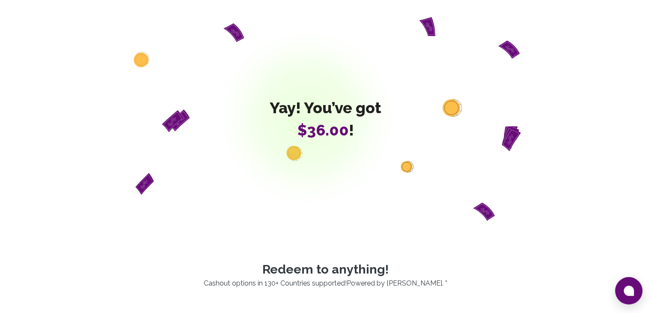
click at [309, 144] on div "Yay! You’ve got $36.00 !" at bounding box center [325, 118] width 493 height 203
click at [313, 144] on div "Yay! You’ve got $36.00 !" at bounding box center [325, 118] width 493 height 203
drag, startPoint x: 311, startPoint y: 136, endPoint x: 302, endPoint y: 125, distance: 14.0
click at [311, 135] on span "$36.00" at bounding box center [323, 130] width 51 height 18
